Goal: Task Accomplishment & Management: Manage account settings

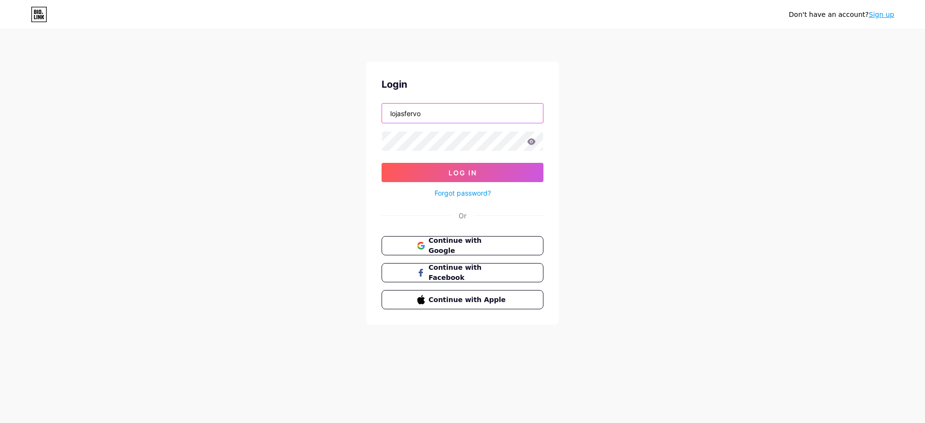
type input "lojasfervo"
click at [492, 167] on button "Log In" at bounding box center [463, 172] width 162 height 19
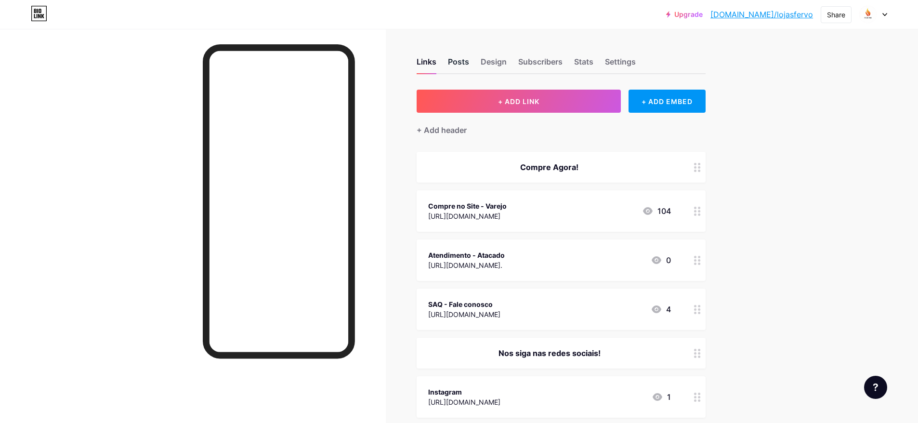
click at [456, 63] on div "Posts" at bounding box center [458, 64] width 21 height 17
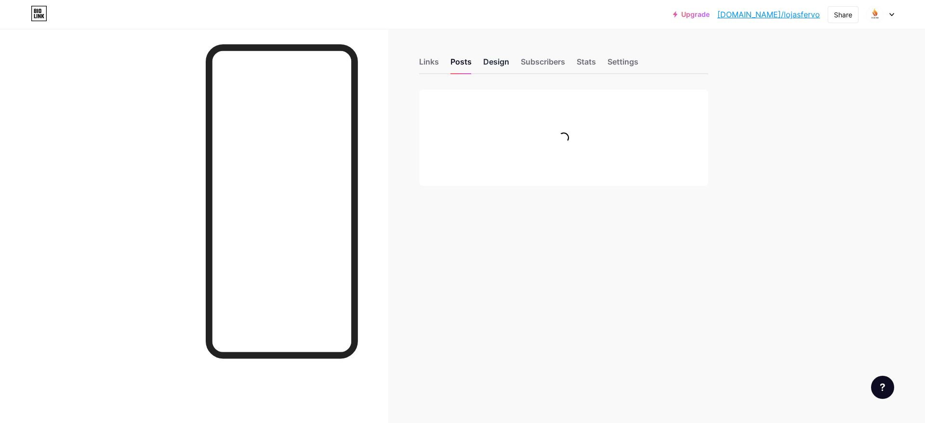
click at [491, 60] on div "Design" at bounding box center [496, 64] width 26 height 17
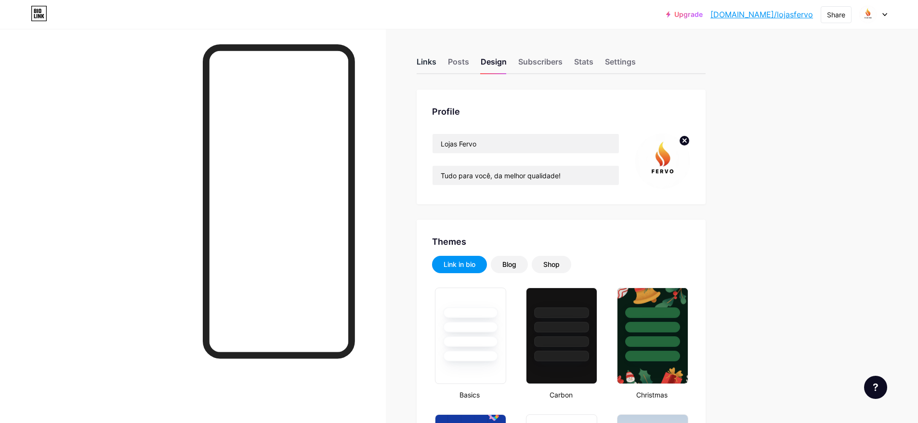
click at [432, 60] on div "Links" at bounding box center [427, 64] width 20 height 17
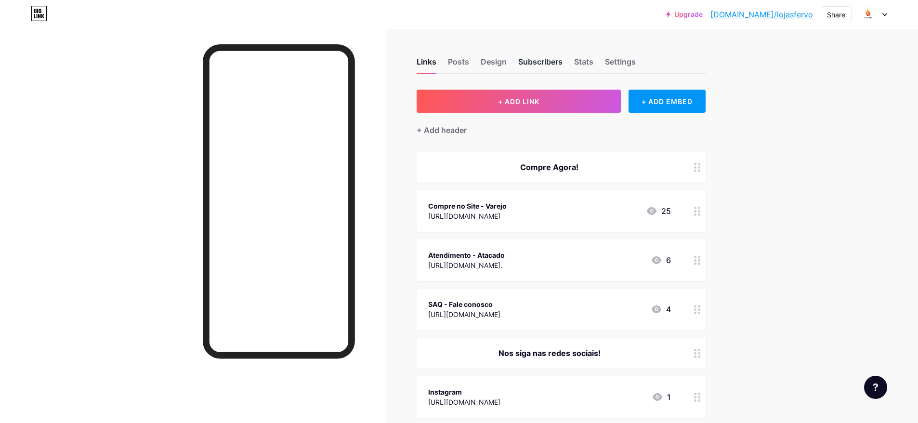
drag, startPoint x: 541, startPoint y: 65, endPoint x: 532, endPoint y: 63, distance: 9.4
click at [541, 65] on div "Subscribers" at bounding box center [540, 64] width 44 height 17
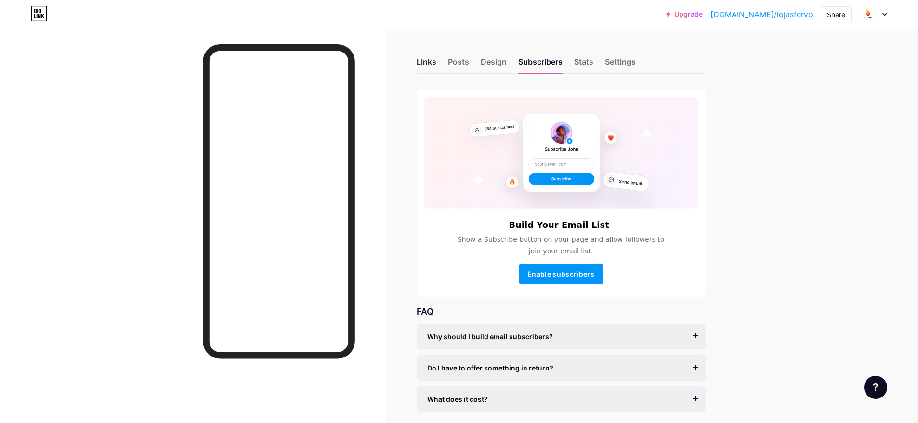
click at [432, 60] on div "Links" at bounding box center [427, 64] width 20 height 17
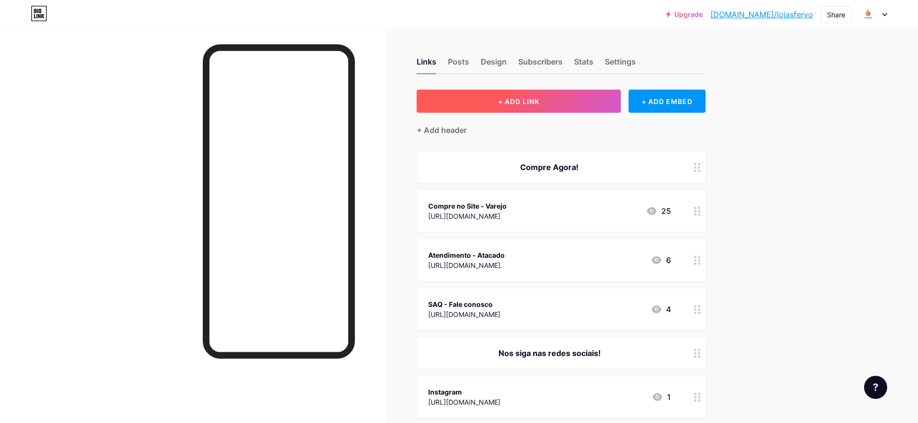
click at [528, 97] on span "+ ADD LINK" at bounding box center [518, 101] width 41 height 8
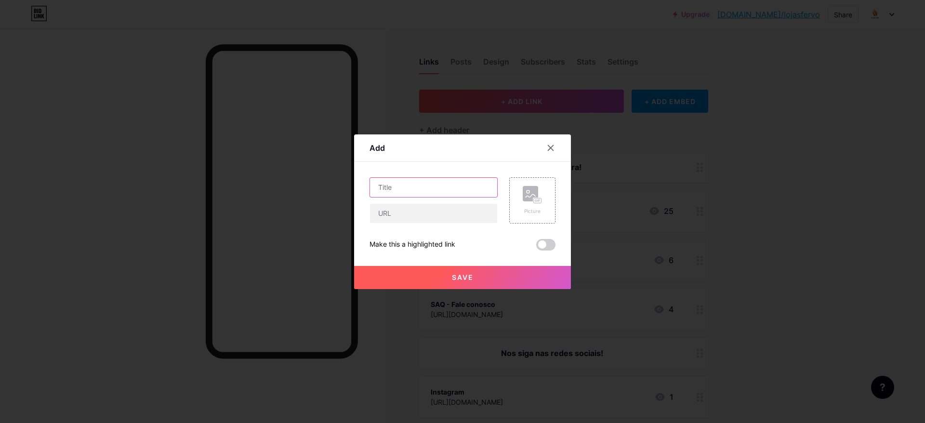
click at [417, 192] on input "text" at bounding box center [433, 187] width 127 height 19
type input "Compre em nossa loja no Mercado Livre"
click at [391, 214] on input "text" at bounding box center [433, 213] width 127 height 19
paste input "[URL][DOMAIN_NAME]"
type input "[URL][DOMAIN_NAME]"
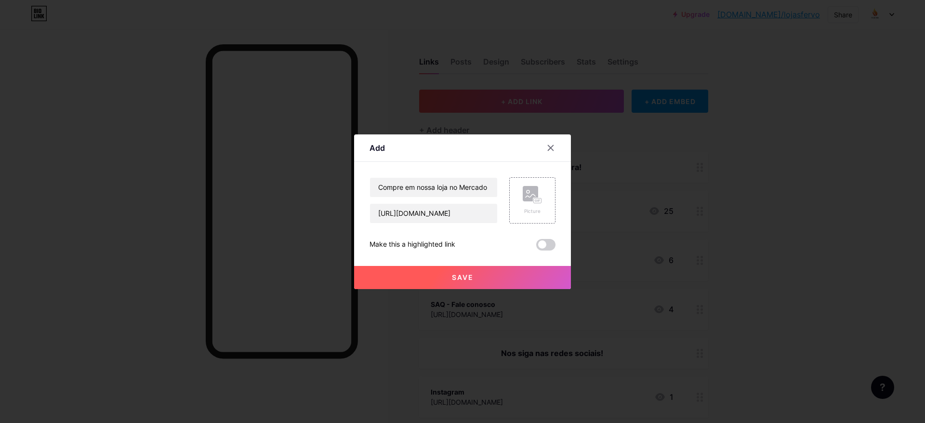
click at [444, 276] on button "Save" at bounding box center [462, 277] width 217 height 23
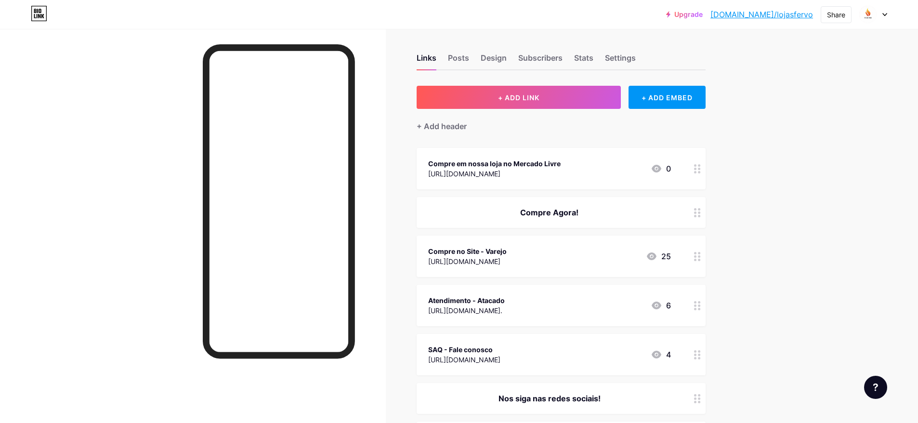
scroll to position [6, 0]
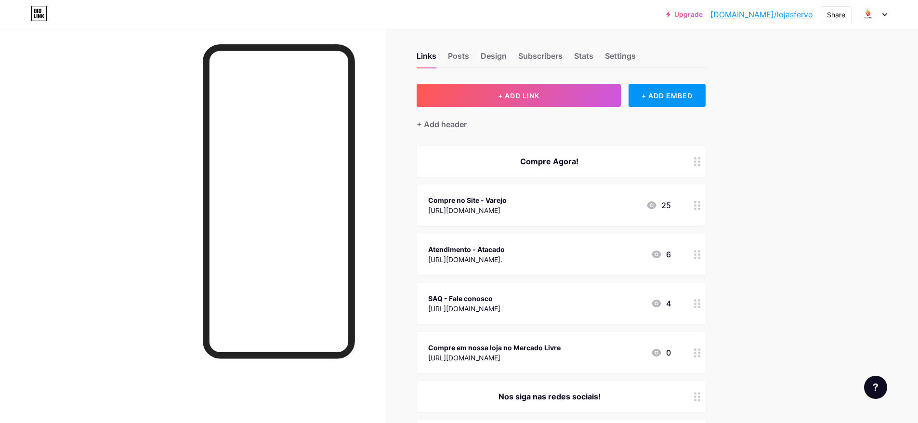
drag, startPoint x: 701, startPoint y: 353, endPoint x: 699, endPoint y: 329, distance: 23.7
click at [694, 320] on span "Compre Agora! Compre no Site - [GEOGRAPHIC_DATA] [URL][DOMAIN_NAME] 25 Atendime…" at bounding box center [561, 402] width 289 height 512
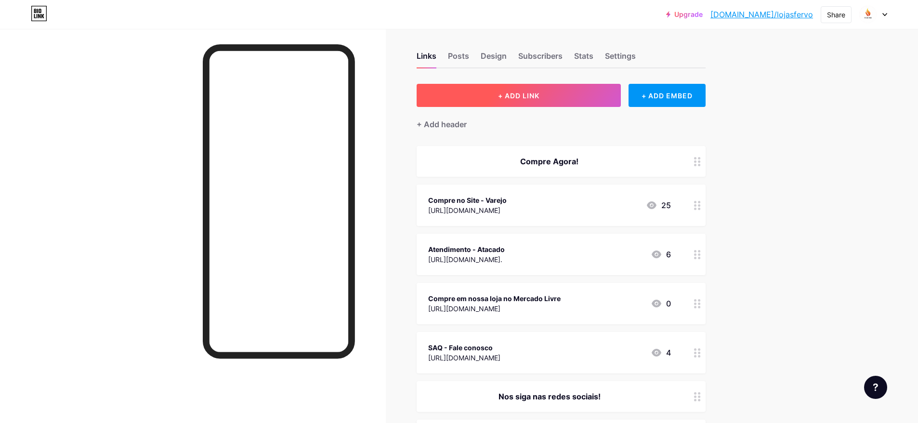
click at [498, 95] on button "+ ADD LINK" at bounding box center [519, 95] width 205 height 23
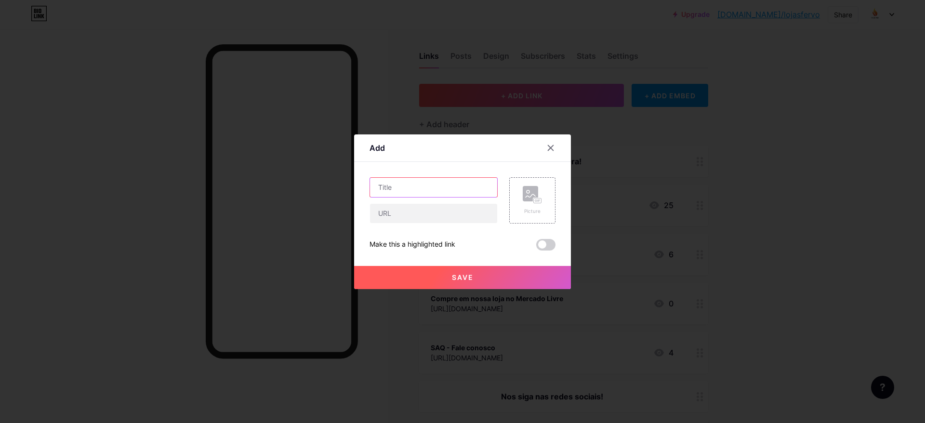
click at [410, 190] on input "text" at bounding box center [433, 187] width 127 height 19
type input "Compre em nossa loja na Shopee"
click at [414, 211] on input "text" at bounding box center [433, 213] width 127 height 19
paste input "[URL][DOMAIN_NAME]"
type input "[URL][DOMAIN_NAME]"
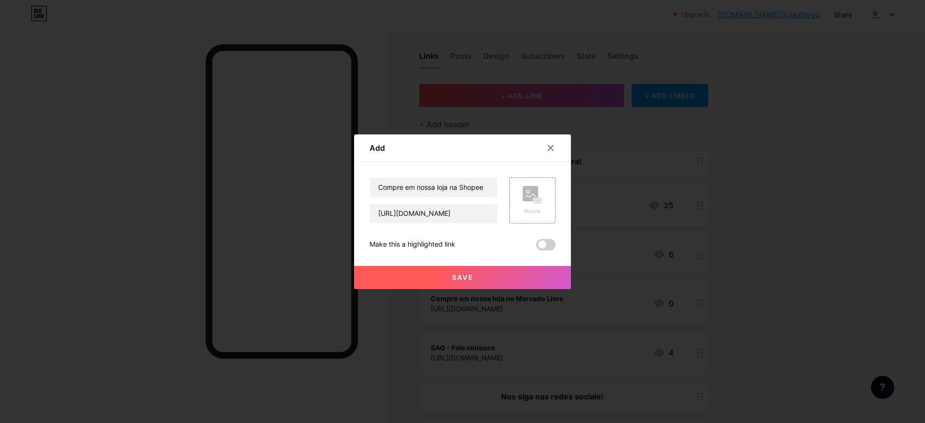
click at [441, 274] on button "Save" at bounding box center [462, 277] width 217 height 23
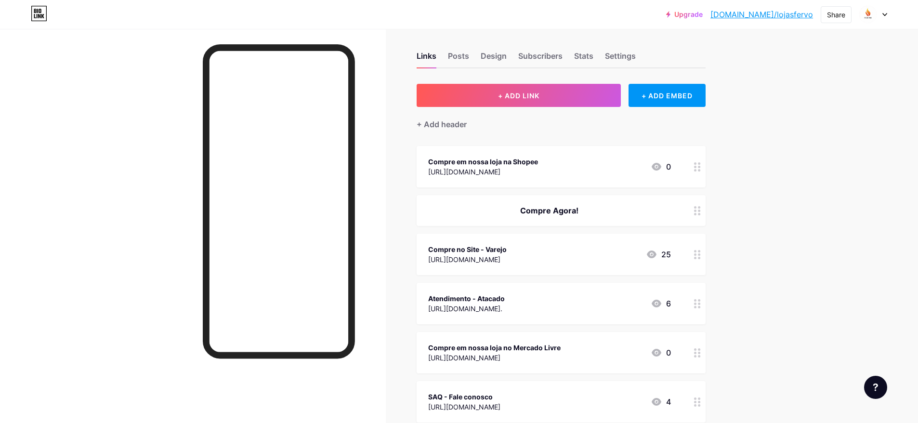
scroll to position [66, 0]
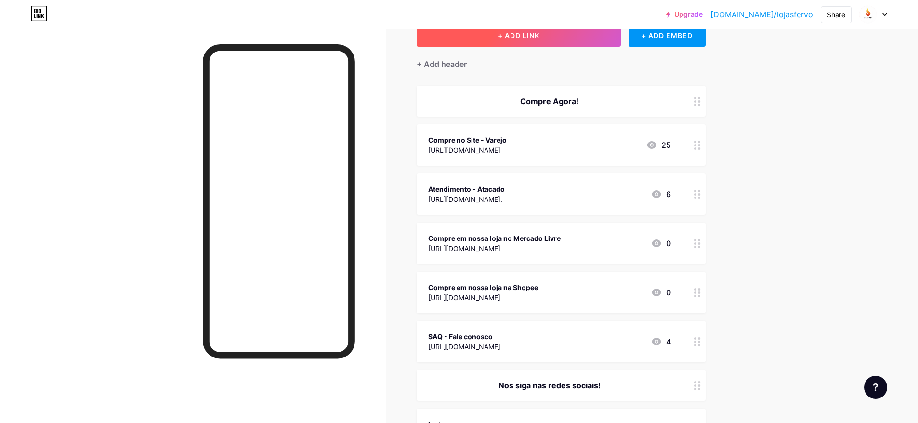
click at [554, 39] on button "+ ADD LINK" at bounding box center [519, 35] width 205 height 23
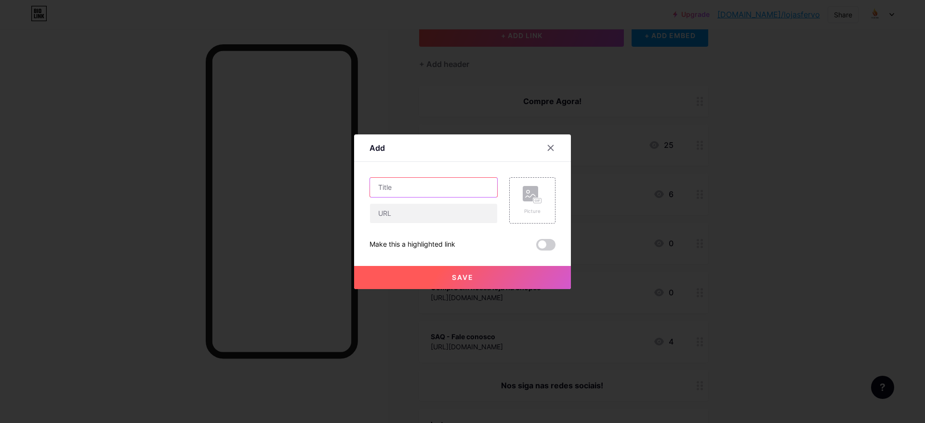
click at [434, 186] on input "text" at bounding box center [433, 187] width 127 height 19
type input "Compre em nossa loja na Shein"
click at [439, 212] on input "text" at bounding box center [433, 213] width 127 height 19
drag, startPoint x: 458, startPoint y: 214, endPoint x: 348, endPoint y: 207, distance: 110.1
click at [348, 207] on div "Add Content YouTube Play YouTube video without leaving your page. ADD Vimeo Pla…" at bounding box center [462, 211] width 925 height 423
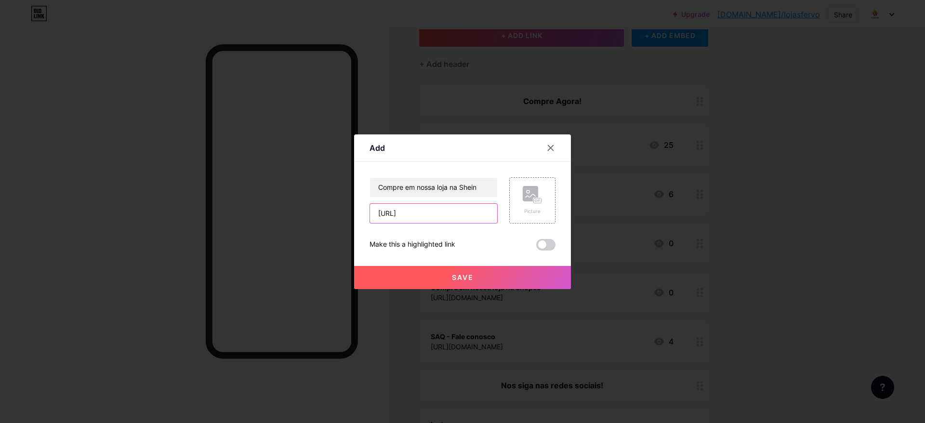
paste input "/"
type input "[URL][DOMAIN_NAME]"
click at [472, 279] on span "Save" at bounding box center [463, 277] width 22 height 8
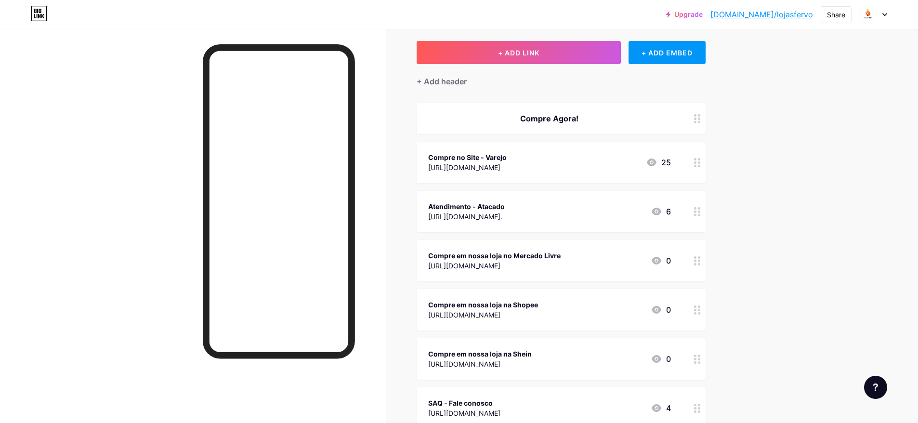
scroll to position [0, 0]
